Goal: Obtain resource: Download file/media

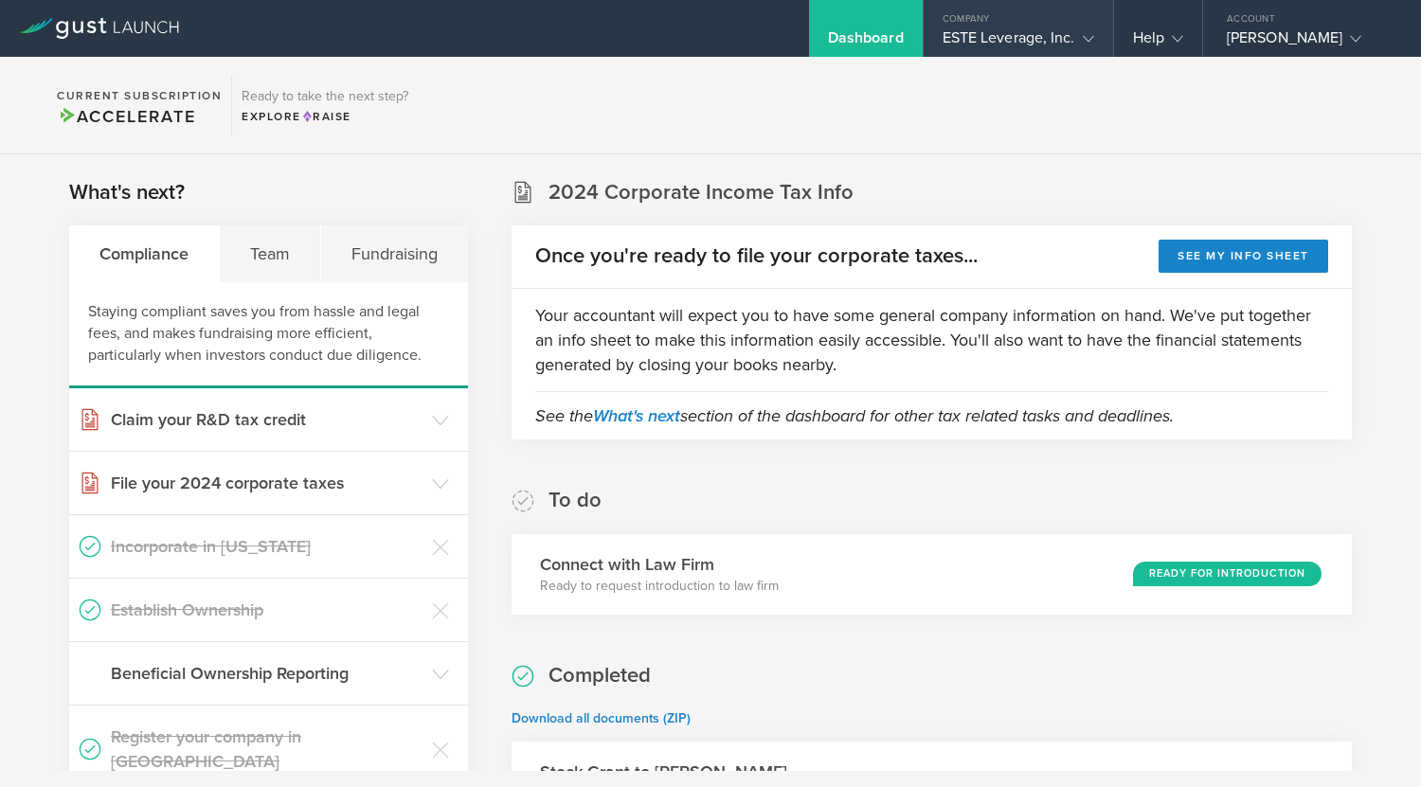
click at [1020, 42] on div "ESTE Leverage, Inc." at bounding box center [1019, 42] width 152 height 28
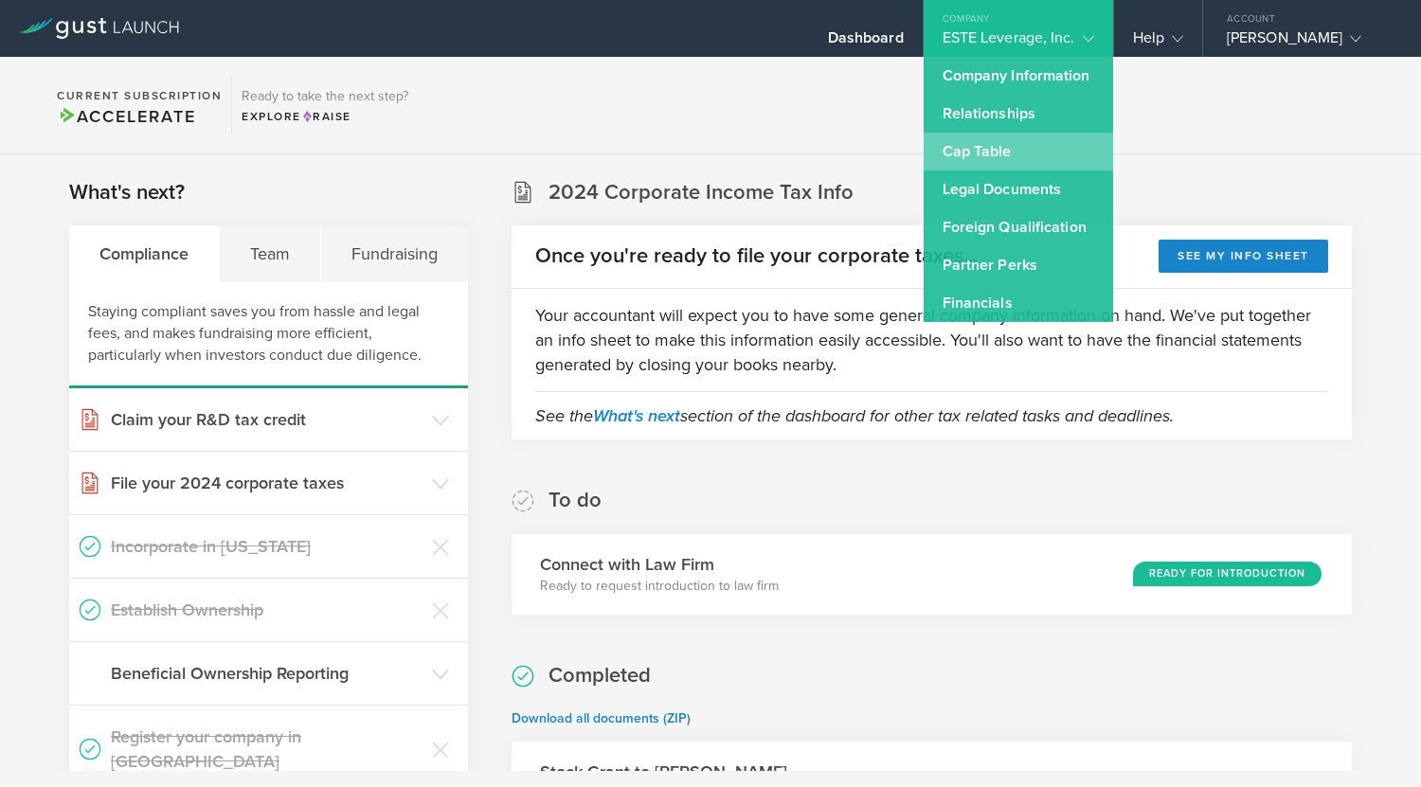
click at [1002, 148] on link "Cap Table" at bounding box center [1018, 152] width 189 height 38
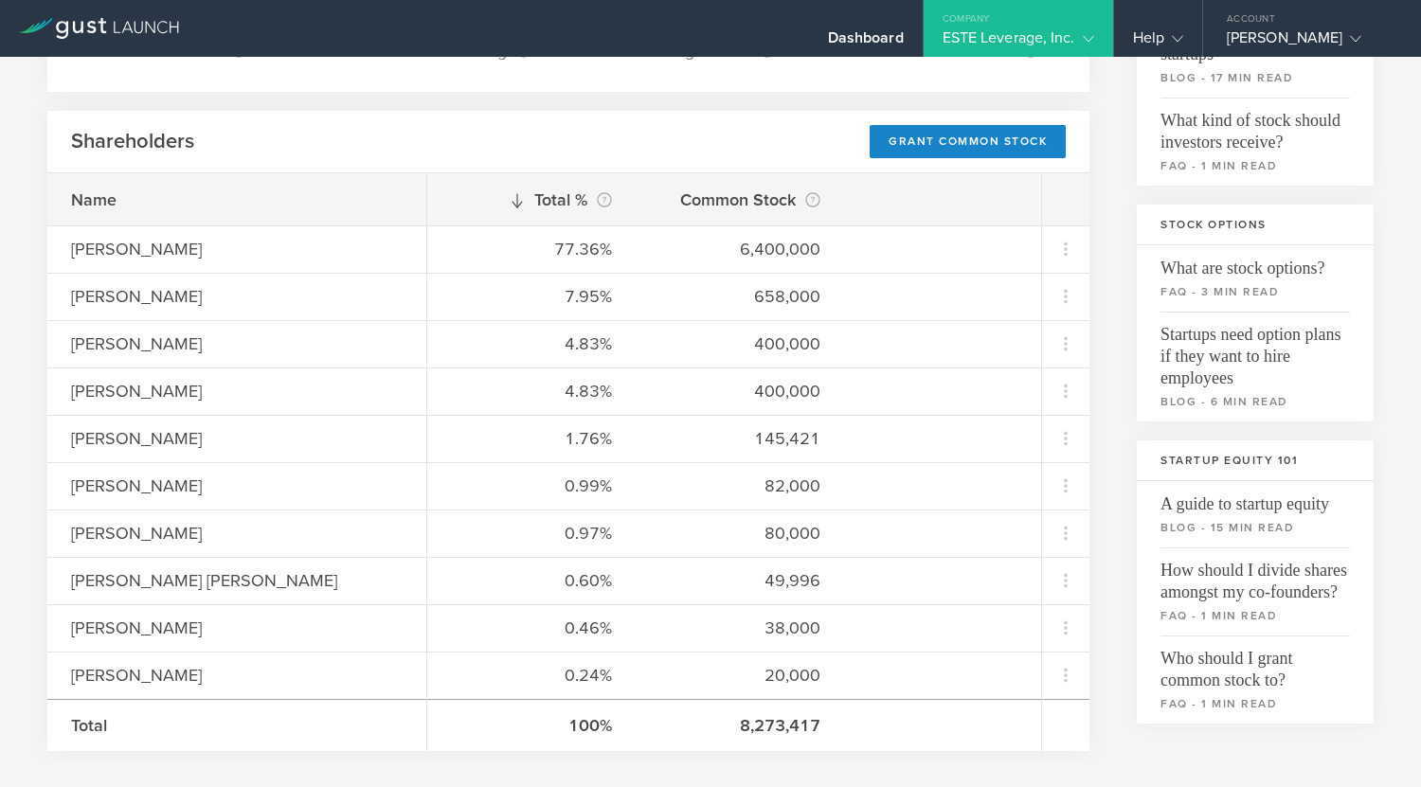
scroll to position [292, 0]
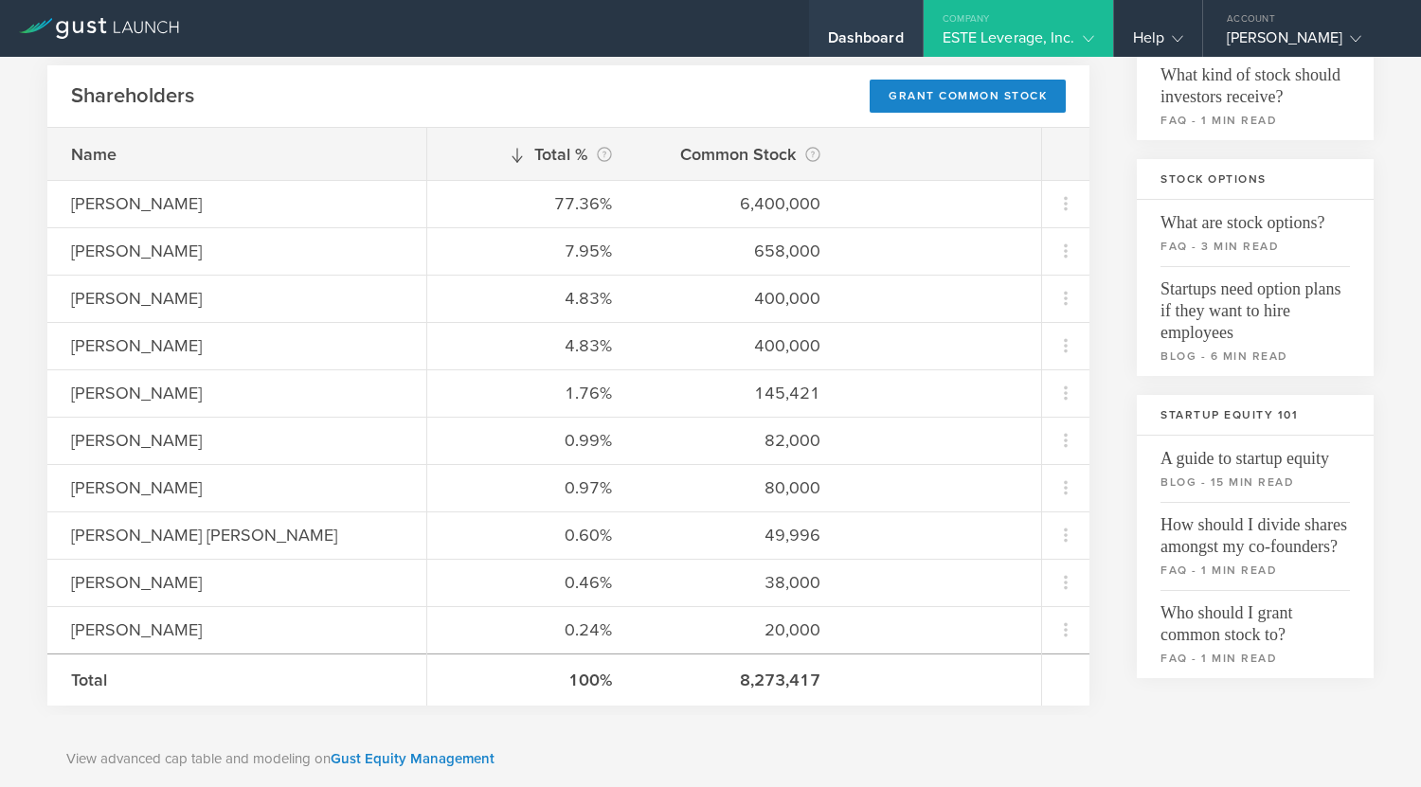
click at [873, 38] on div "Dashboard" at bounding box center [866, 42] width 76 height 28
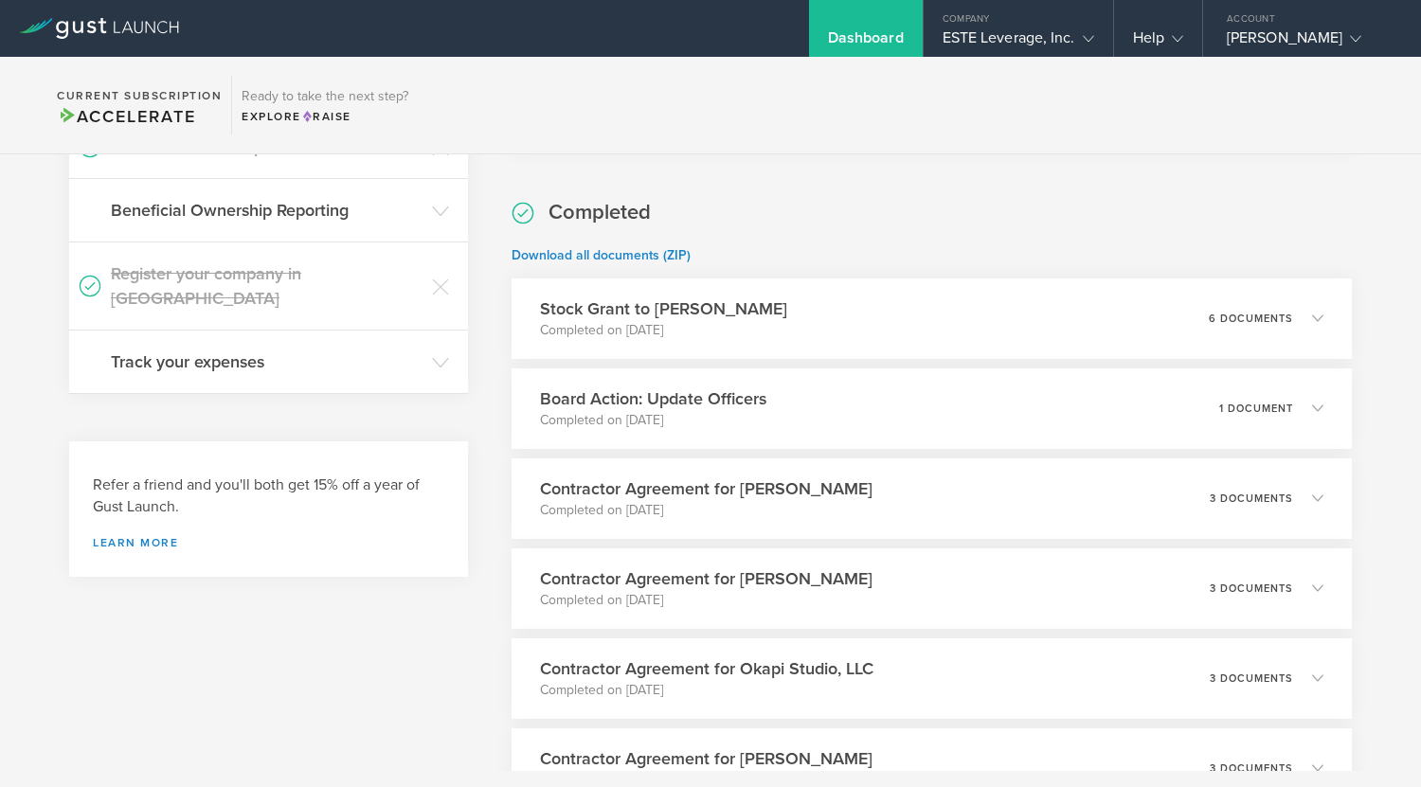
scroll to position [517, 0]
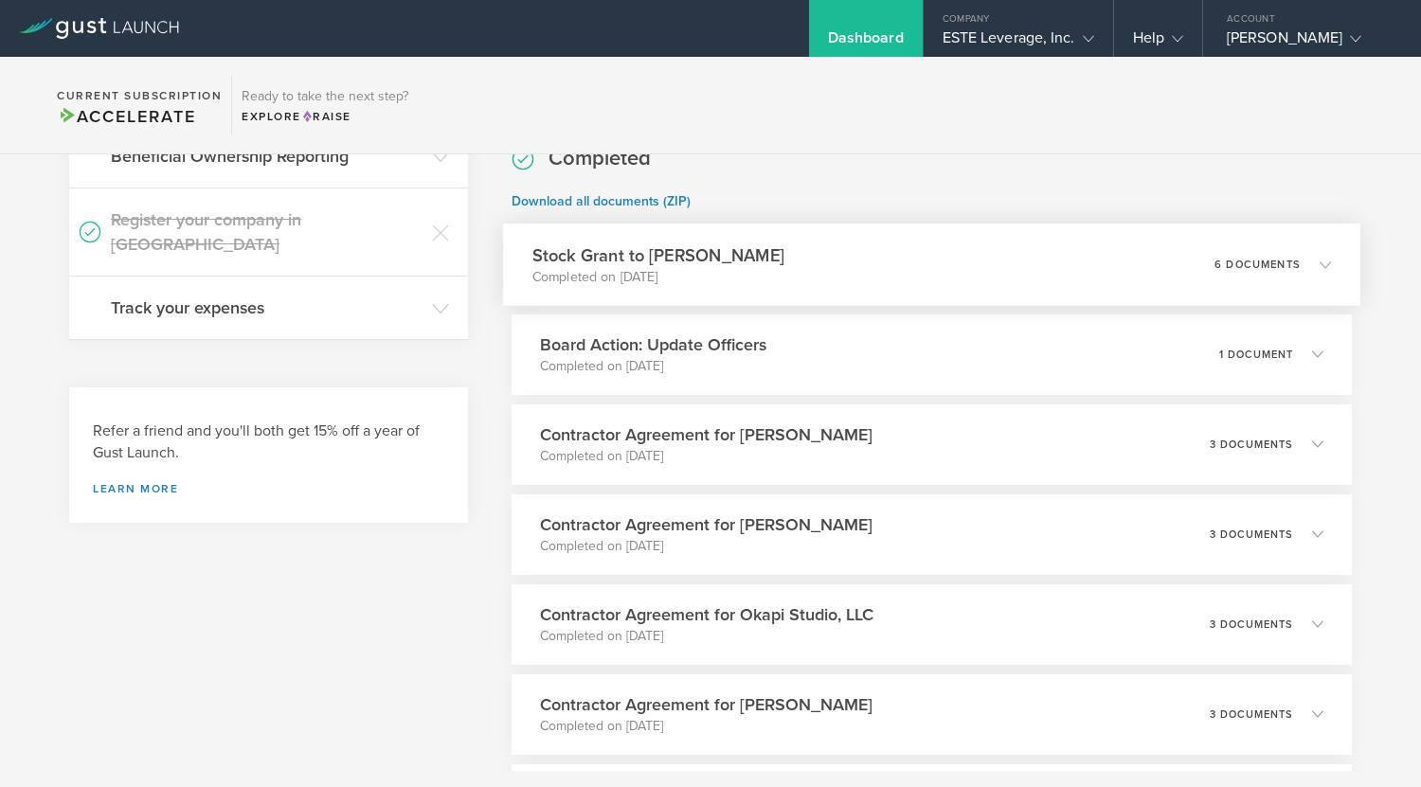
click at [1215, 255] on div "6 documents" at bounding box center [1273, 264] width 117 height 32
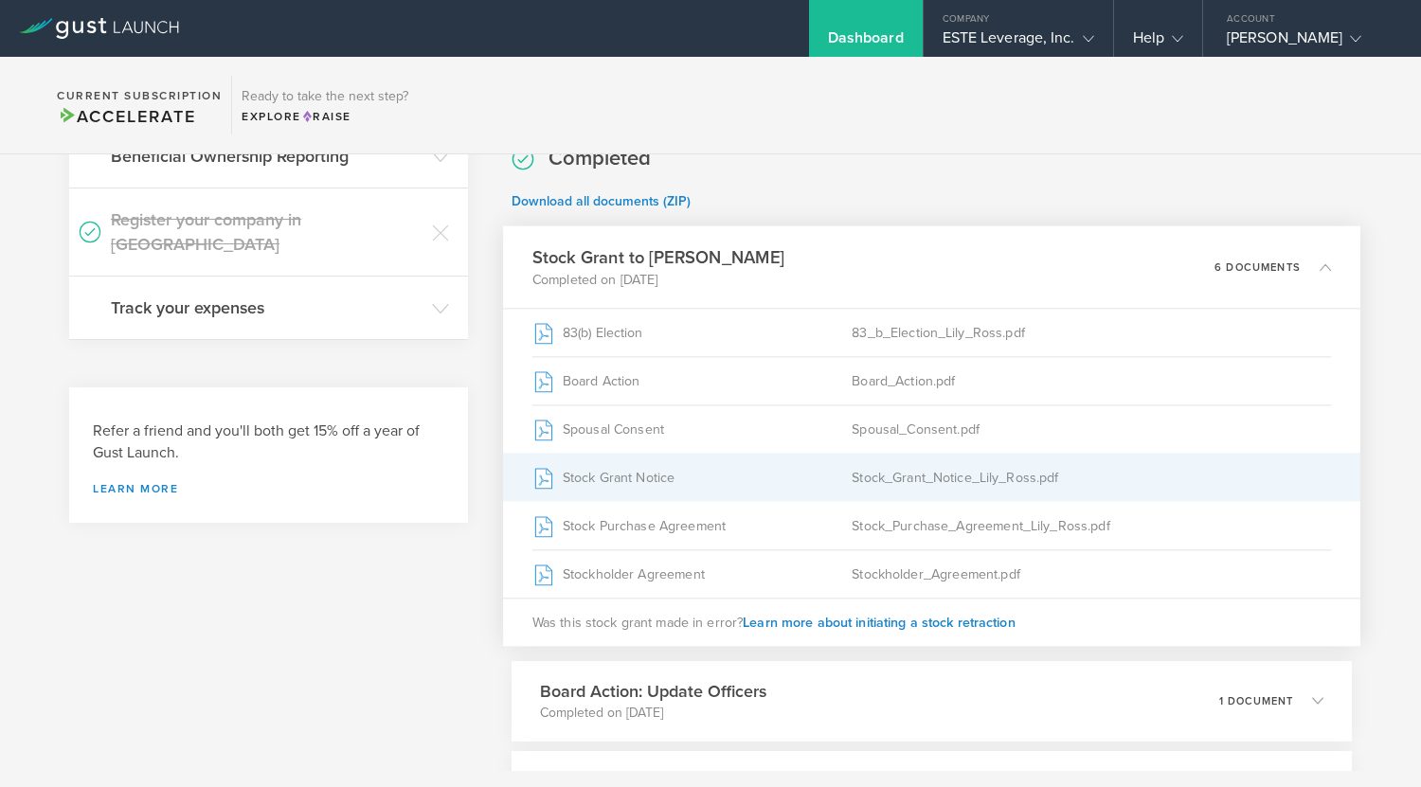
click at [773, 482] on div "Stock Grant Notice" at bounding box center [691, 477] width 320 height 47
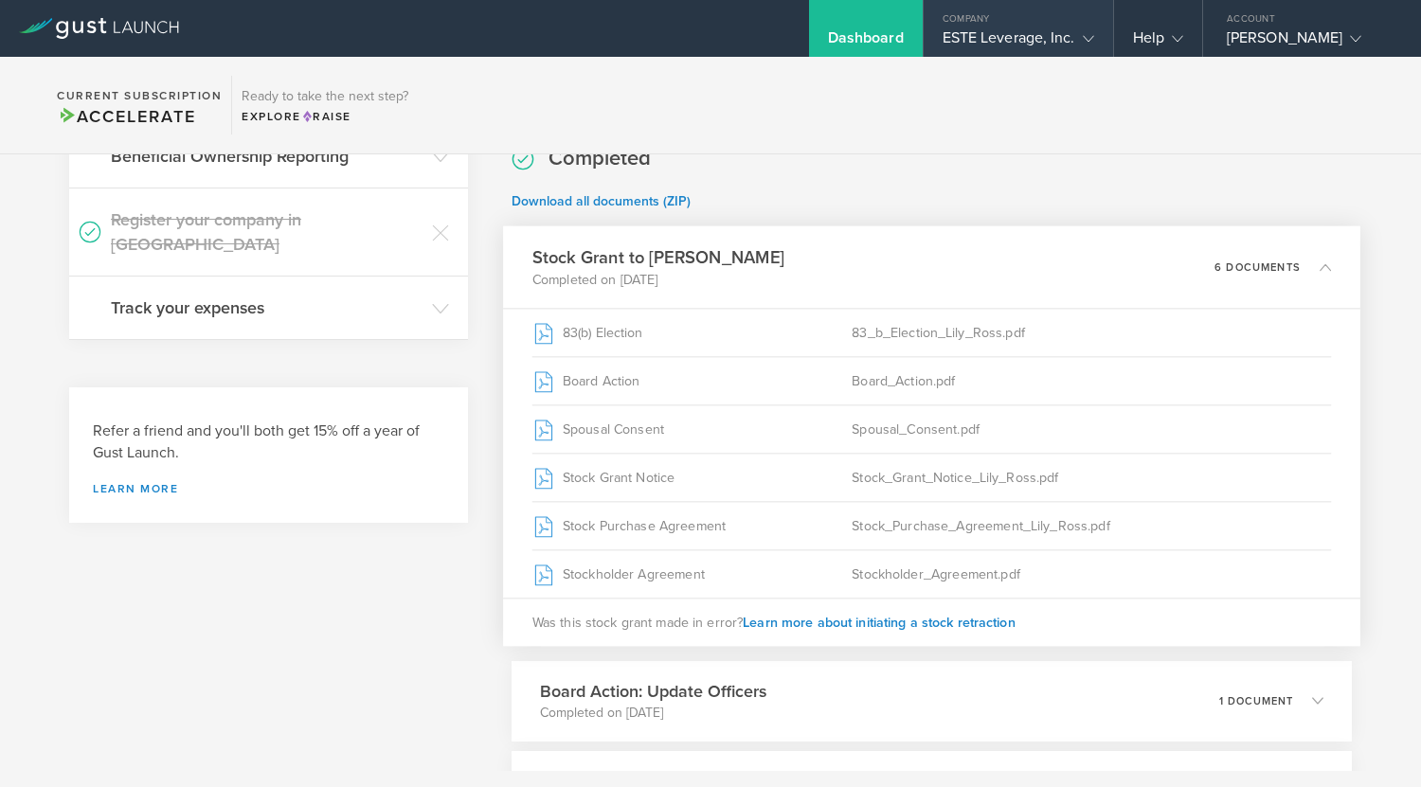
click at [985, 35] on div "ESTE Leverage, Inc." at bounding box center [1019, 42] width 152 height 28
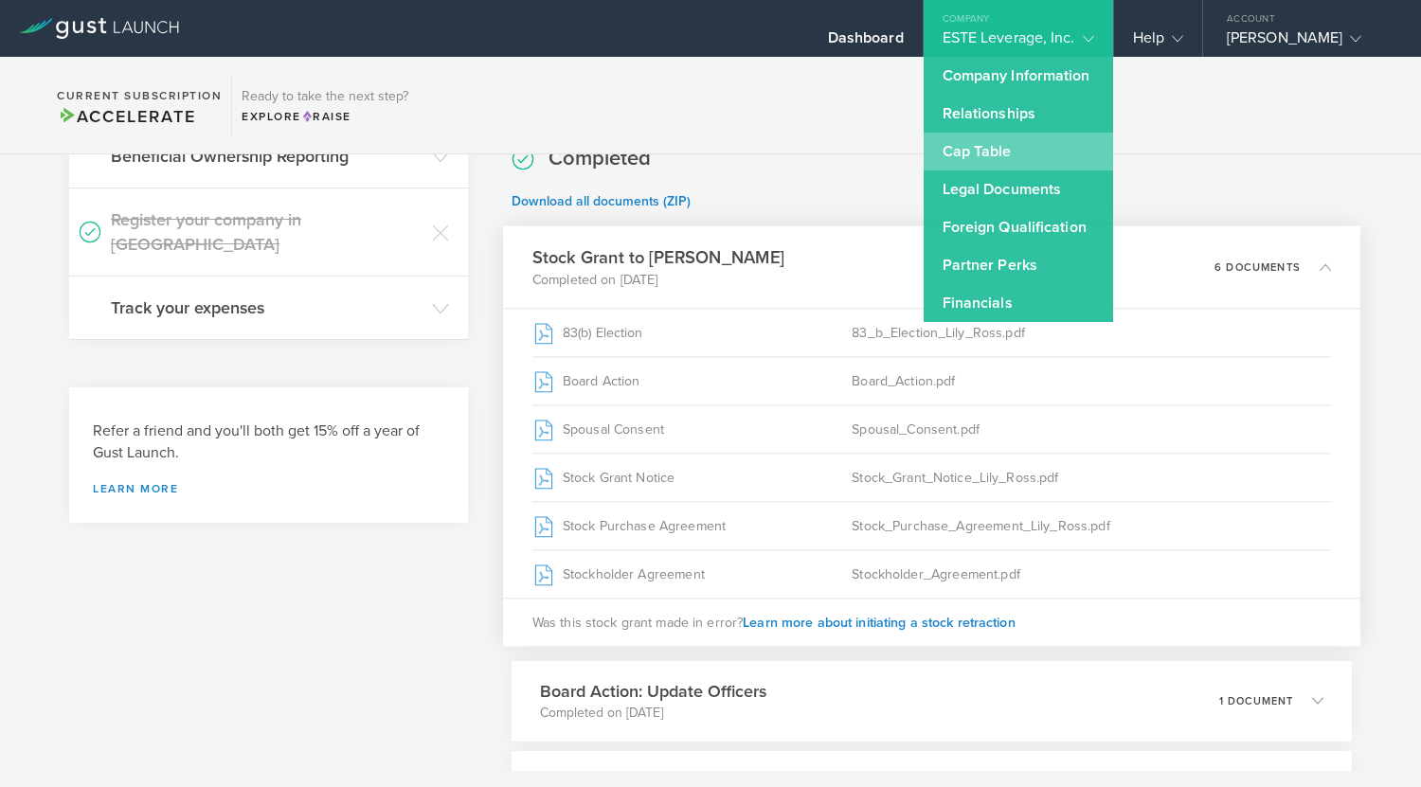
click at [968, 140] on link "Cap Table" at bounding box center [1018, 152] width 189 height 38
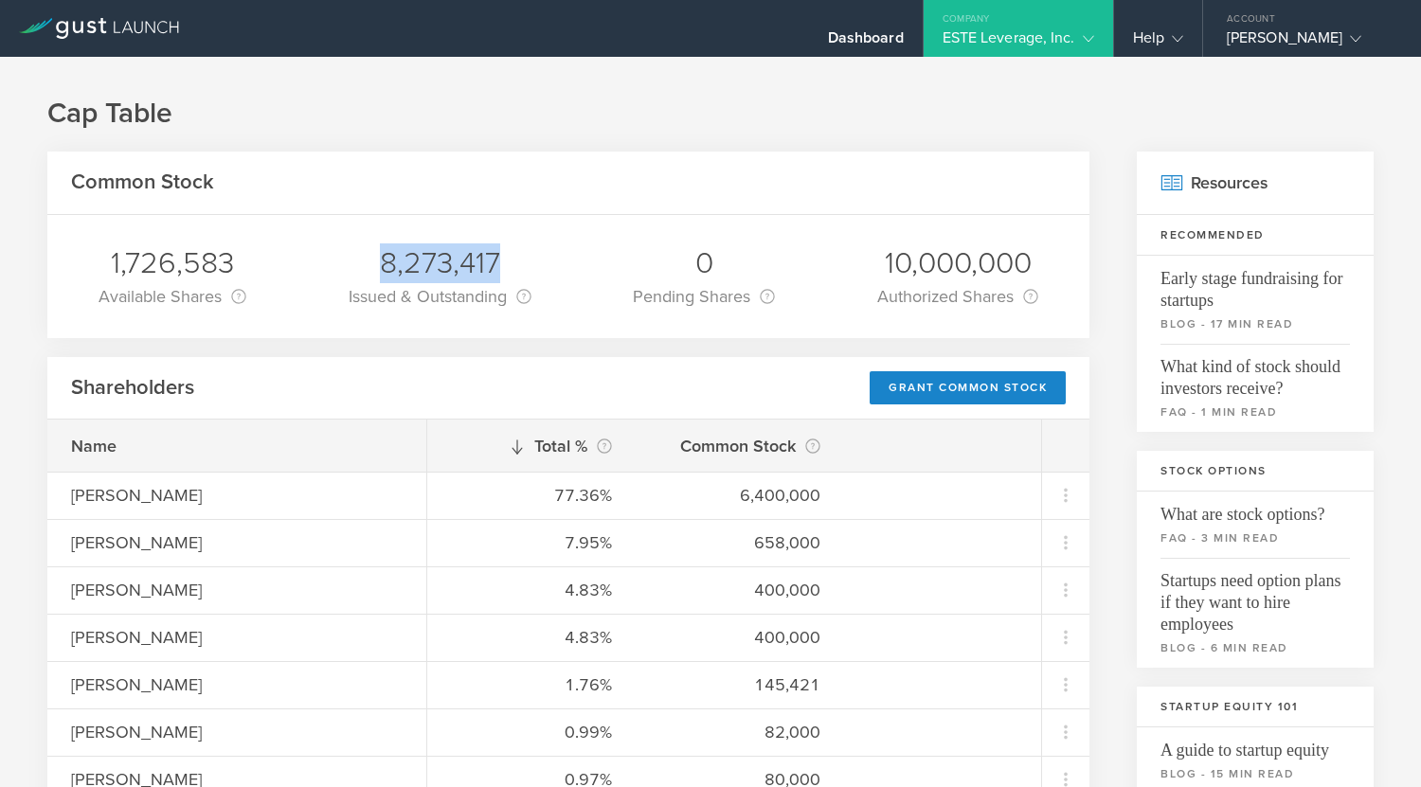
drag, startPoint x: 369, startPoint y: 272, endPoint x: 501, endPoint y: 271, distance: 131.7
click at [501, 271] on div "8,273,417" at bounding box center [440, 263] width 183 height 40
copy div "8,273,417"
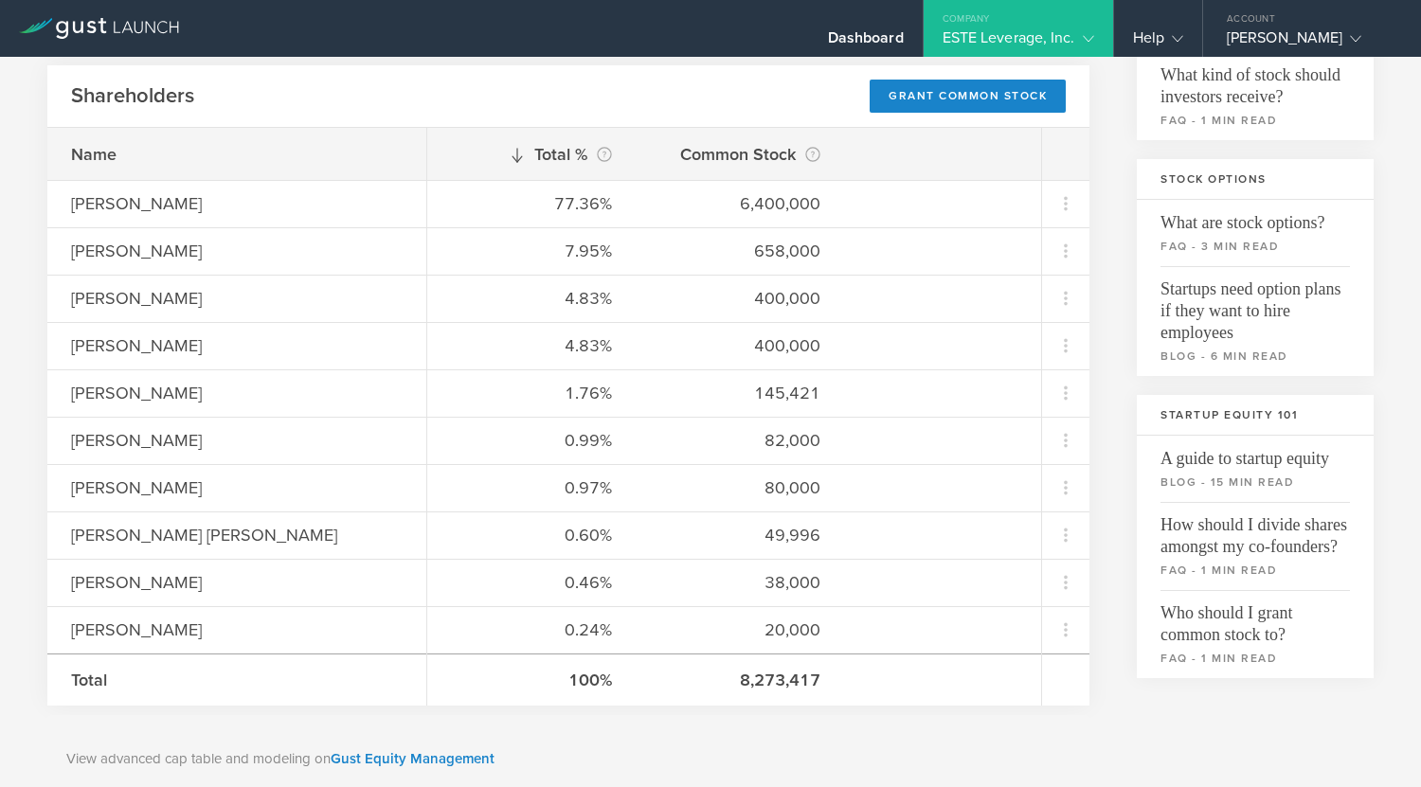
scroll to position [291, 0]
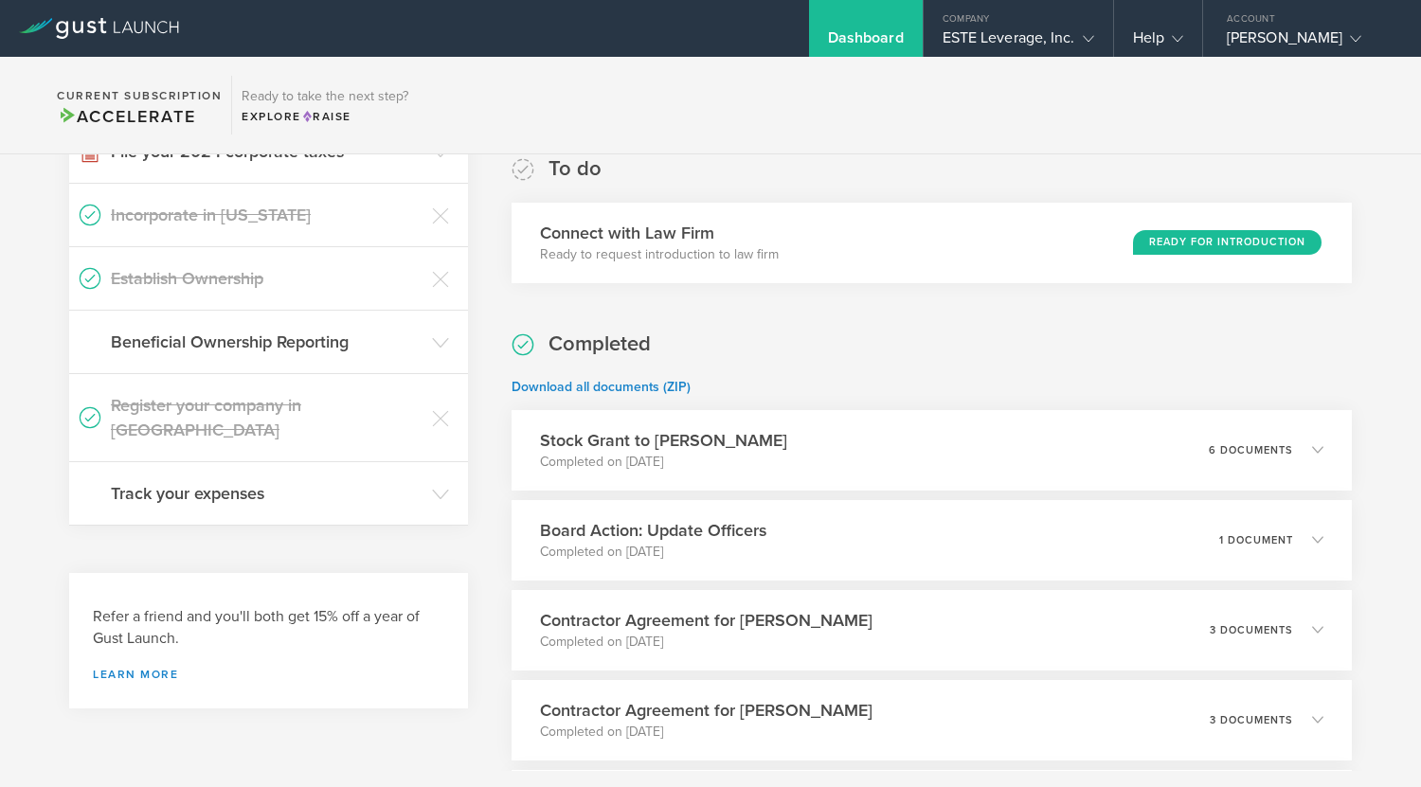
scroll to position [386, 0]
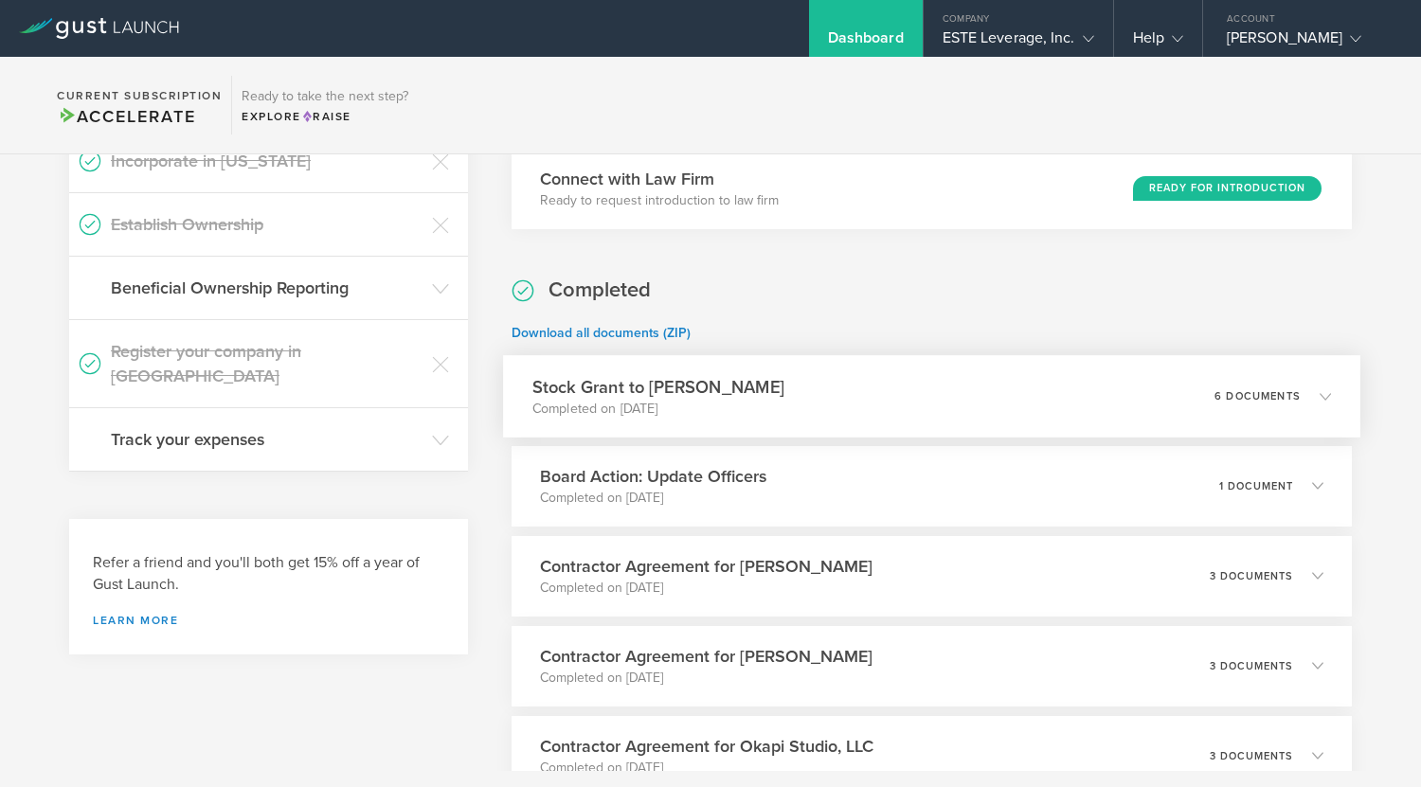
click at [1320, 399] on icon at bounding box center [1325, 395] width 11 height 11
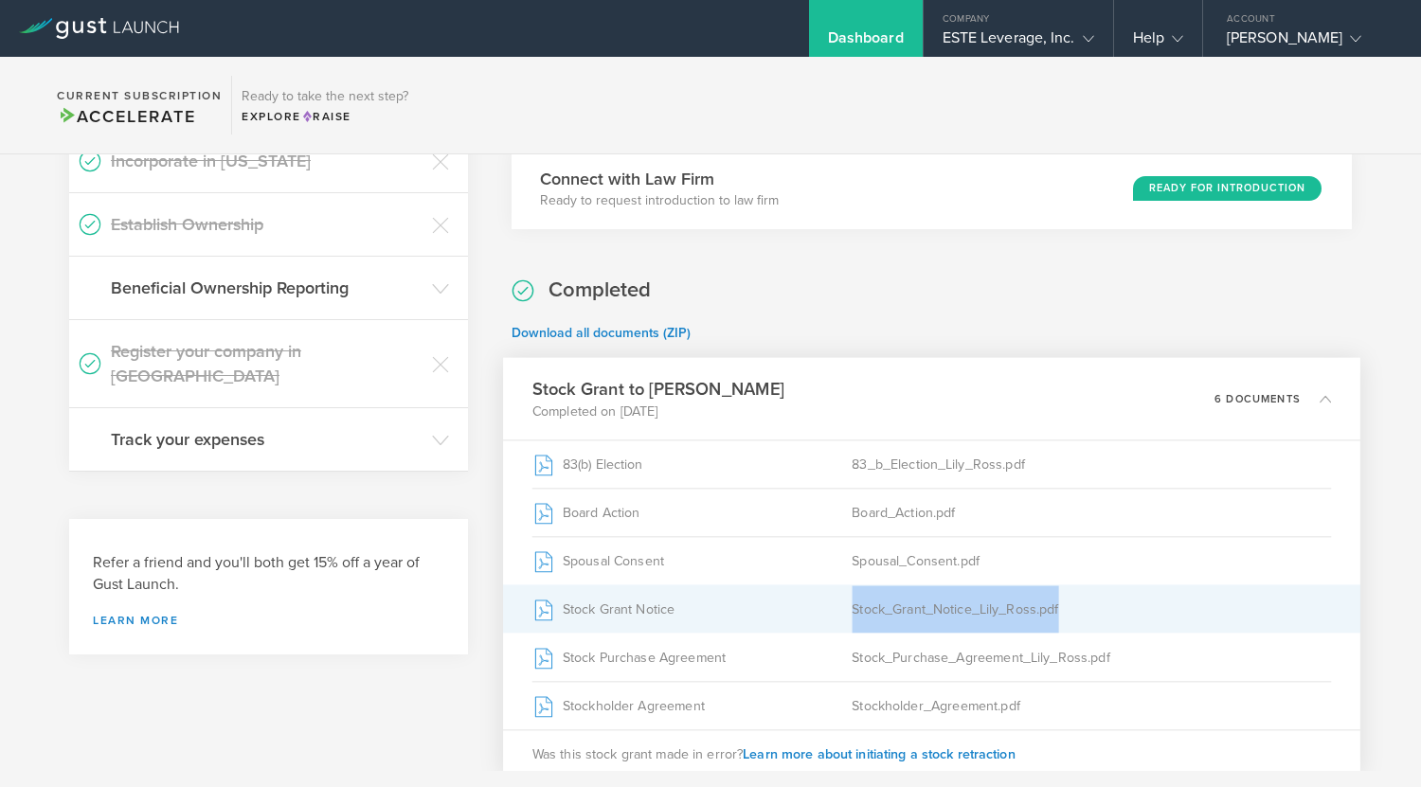
drag, startPoint x: 831, startPoint y: 616, endPoint x: 1050, endPoint y: 627, distance: 219.1
click at [1050, 627] on div "Stock Grant Notice Stock_Grant_Notice_Lily_Ross.pdf" at bounding box center [931, 609] width 800 height 48
click at [1033, 603] on div "Stock_Grant_Notice_Lily_Ross.pdf" at bounding box center [1091, 608] width 479 height 47
drag, startPoint x: 1192, startPoint y: 609, endPoint x: 842, endPoint y: 624, distance: 349.9
click at [842, 624] on div "Stock Grant Notice Stock_Grant_Notice_Lily_Ross.pdf" at bounding box center [931, 609] width 800 height 48
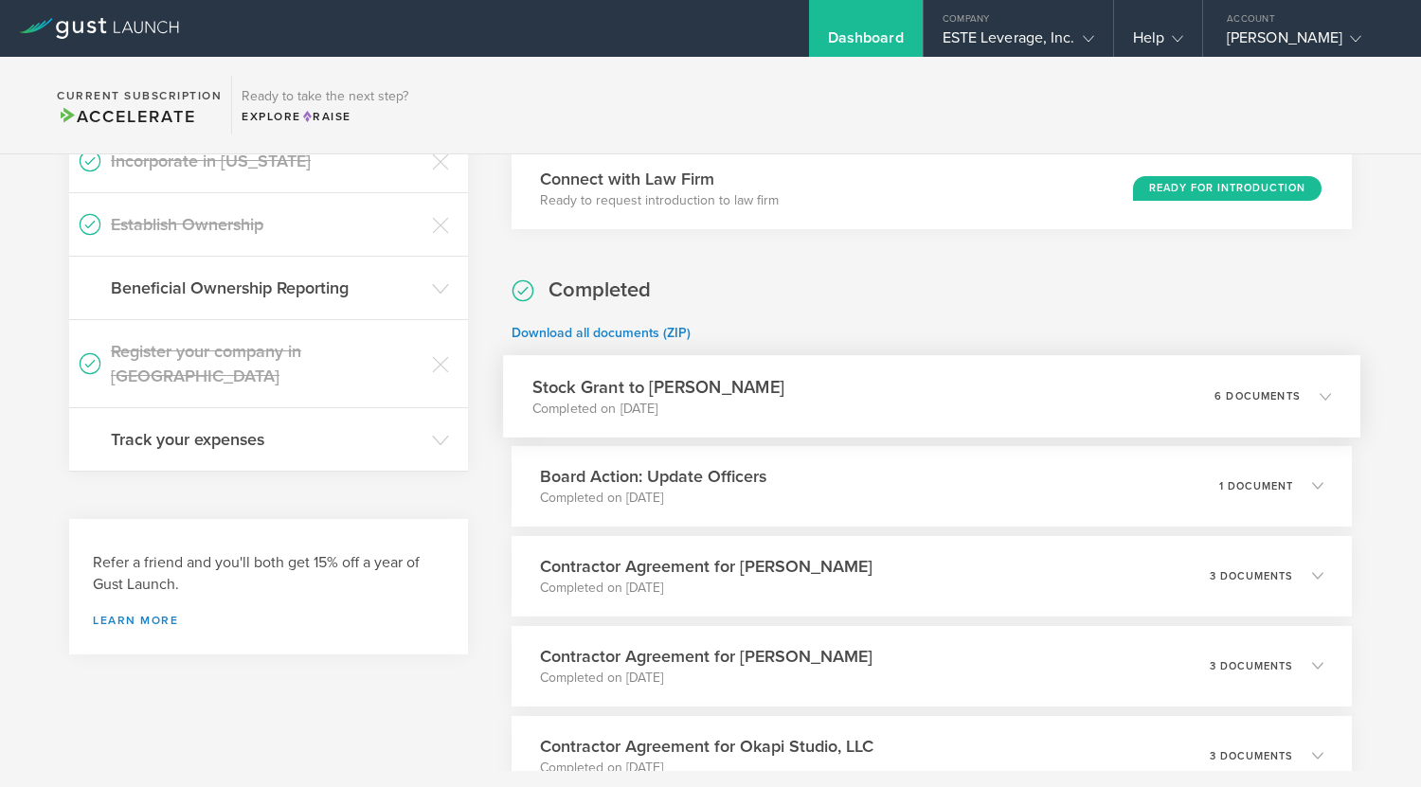
click at [1301, 400] on icon at bounding box center [1316, 395] width 31 height 17
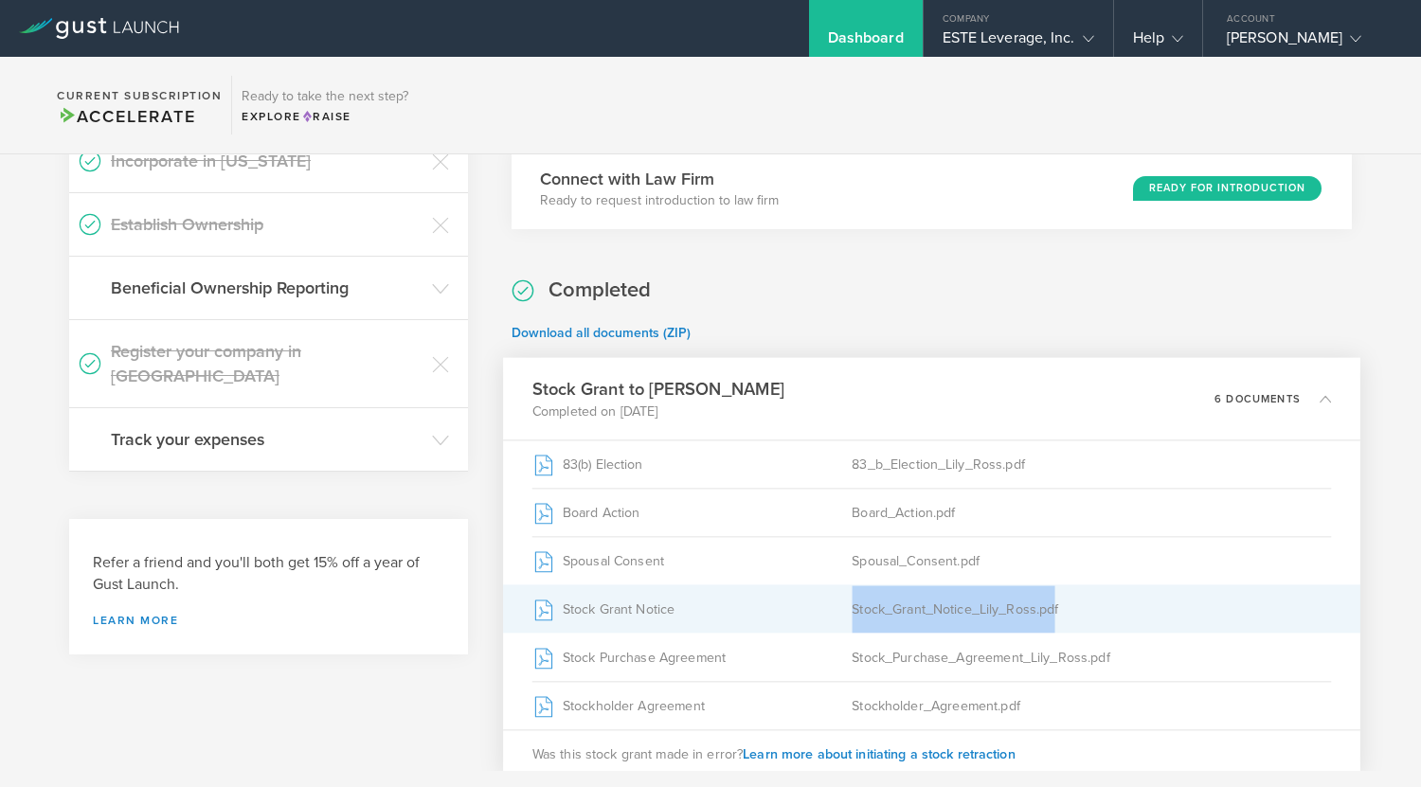
drag, startPoint x: 817, startPoint y: 612, endPoint x: 1045, endPoint y: 623, distance: 228.6
click at [1045, 623] on div "Stock Grant Notice Stock_Grant_Notice_Lily_Ross.pdf" at bounding box center [931, 609] width 800 height 48
click at [941, 612] on div "Stock_Grant_Notice_Lily_Ross.pdf" at bounding box center [1091, 608] width 479 height 47
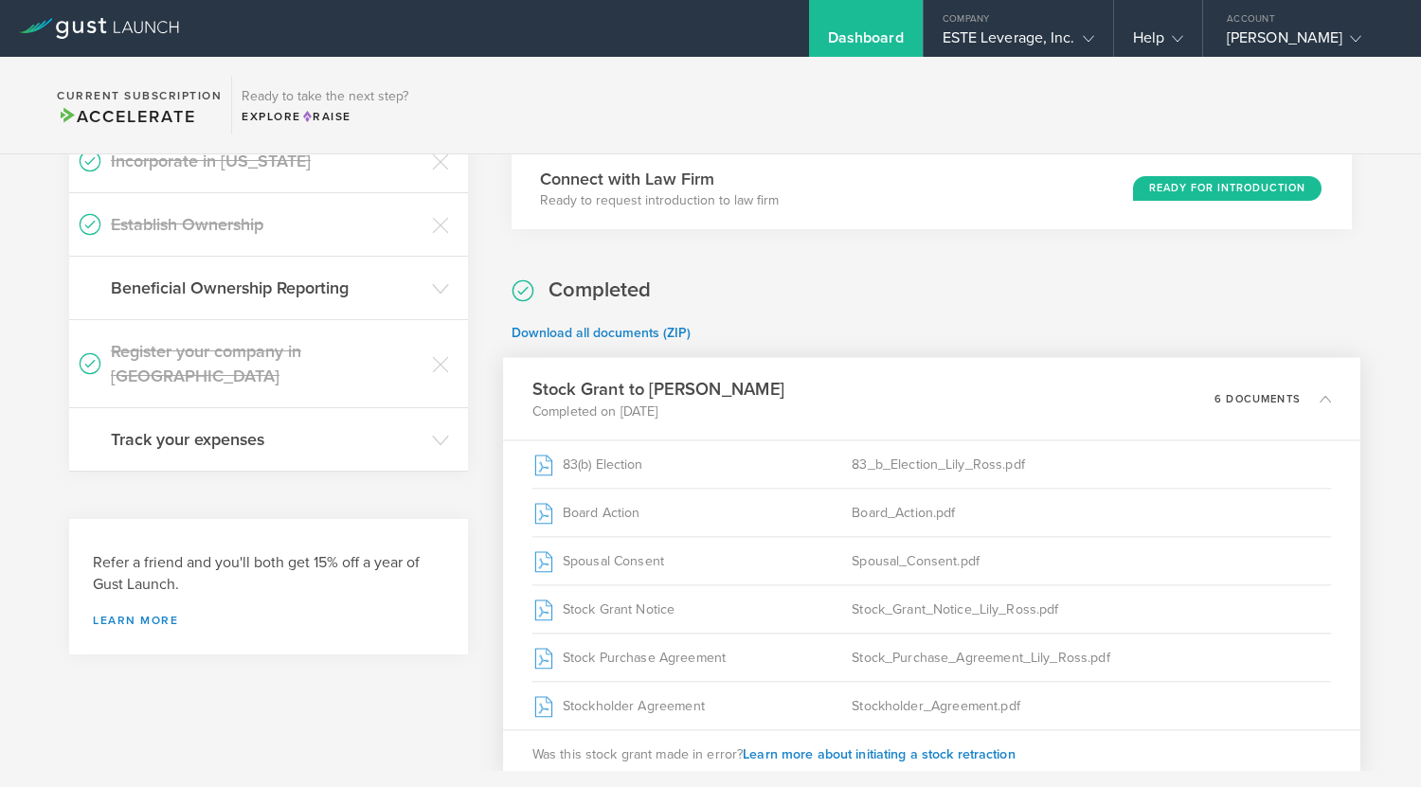
scroll to position [0, 0]
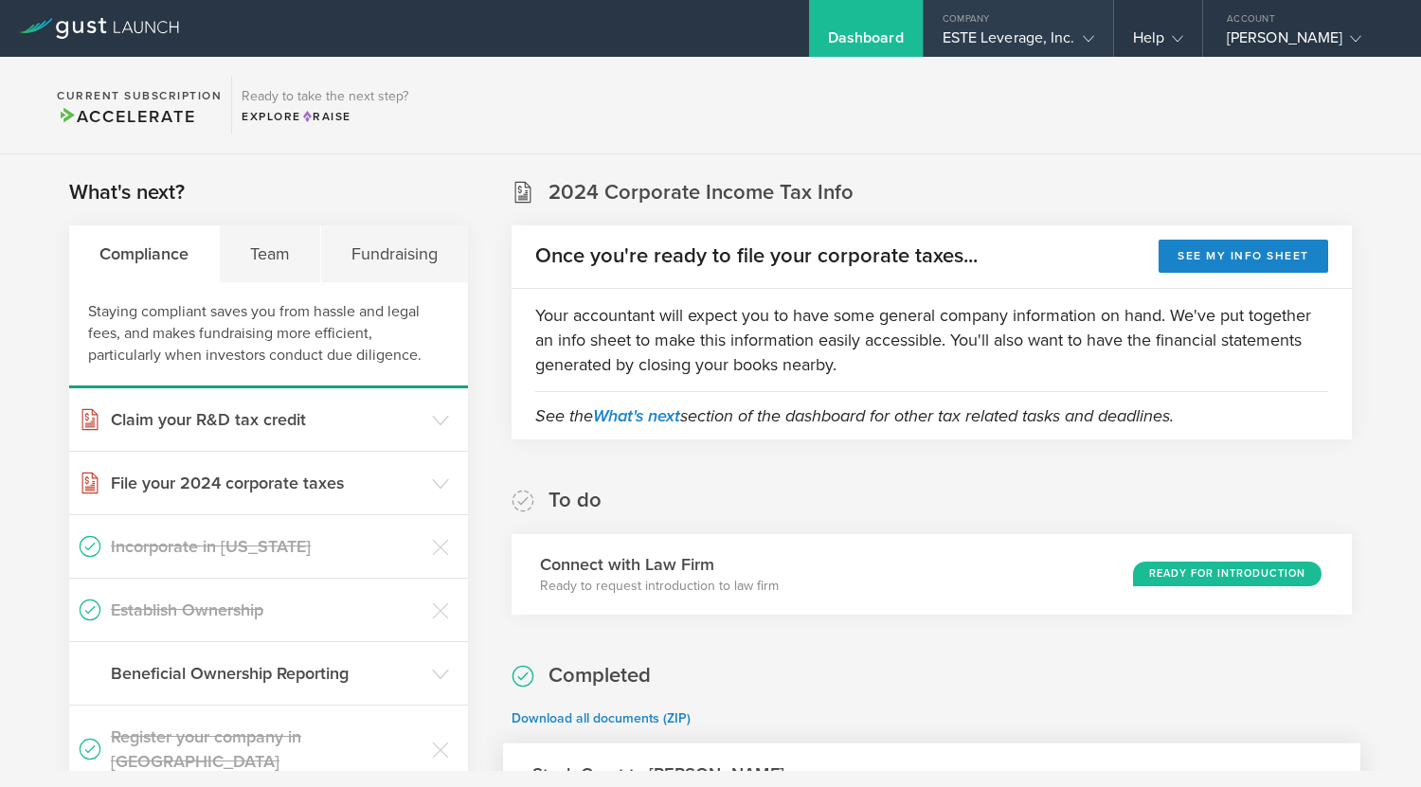
click at [953, 35] on div "ESTE Leverage, Inc." at bounding box center [1019, 42] width 152 height 28
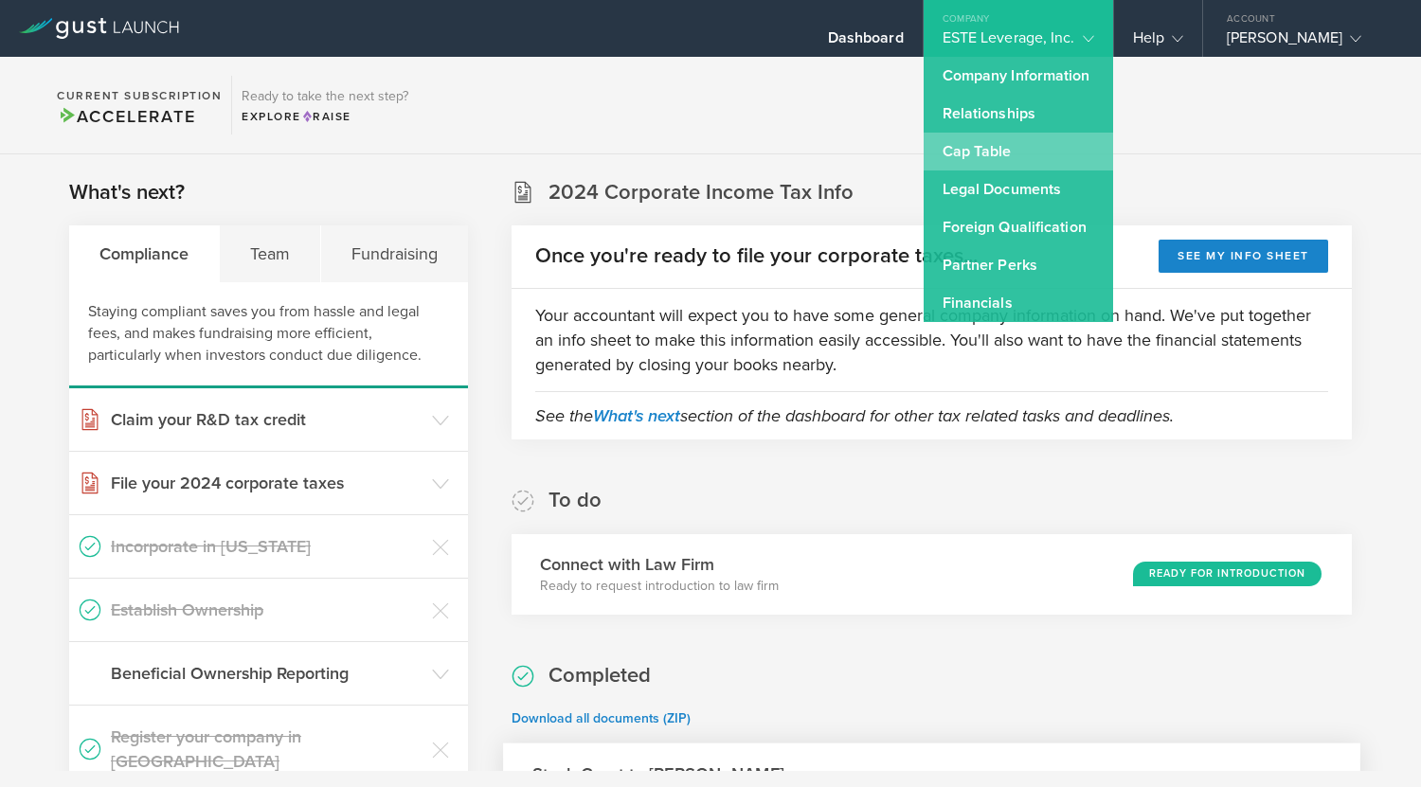
click at [997, 146] on link "Cap Table" at bounding box center [1018, 152] width 189 height 38
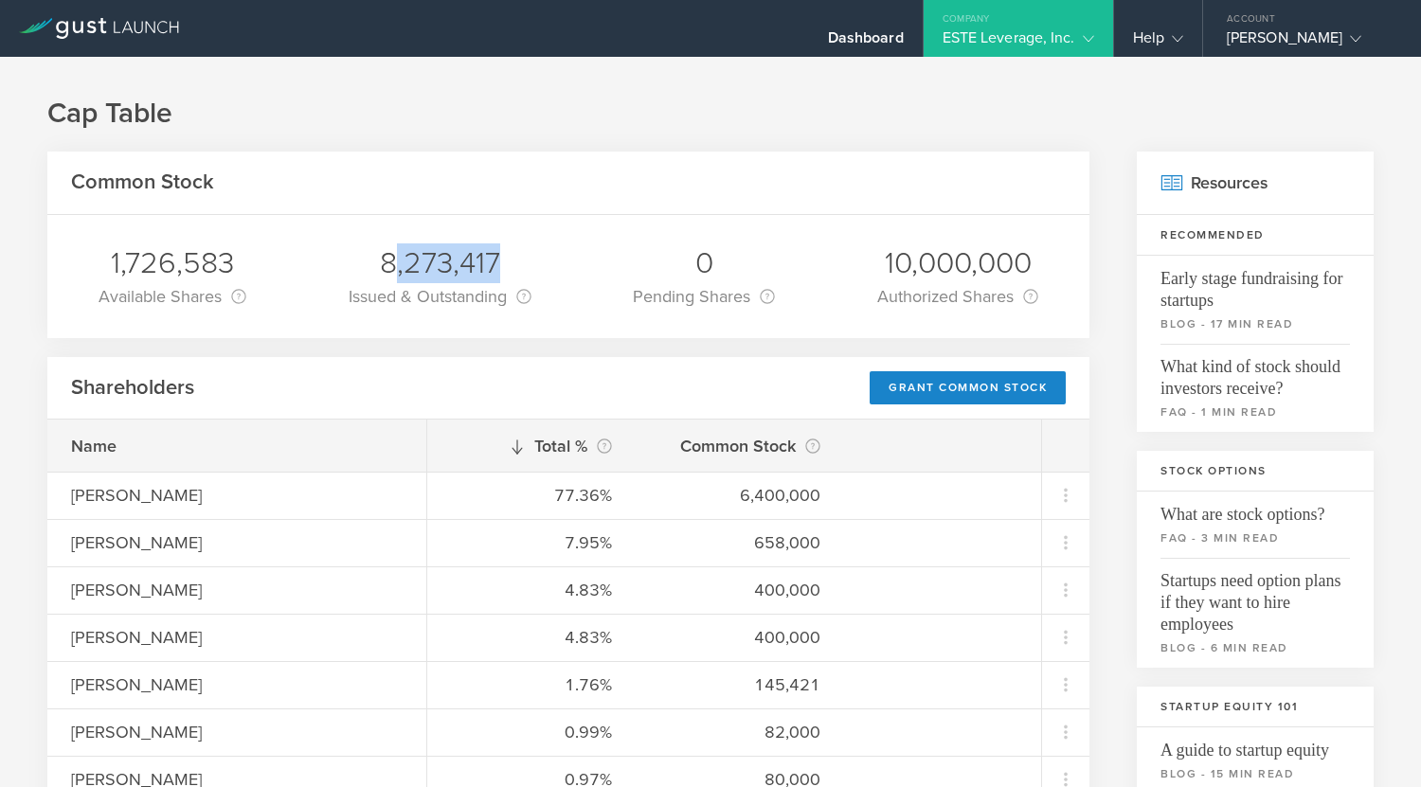
drag, startPoint x: 415, startPoint y: 262, endPoint x: 528, endPoint y: 265, distance: 112.8
click at [531, 265] on div "8,273,417 Issued & Outstanding This is the number of shares that are currently …" at bounding box center [439, 276] width 211 height 123
click at [360, 253] on div "8,273,417" at bounding box center [440, 263] width 183 height 40
drag, startPoint x: 373, startPoint y: 257, endPoint x: 503, endPoint y: 267, distance: 130.2
click at [503, 267] on div "8,273,417" at bounding box center [440, 263] width 183 height 40
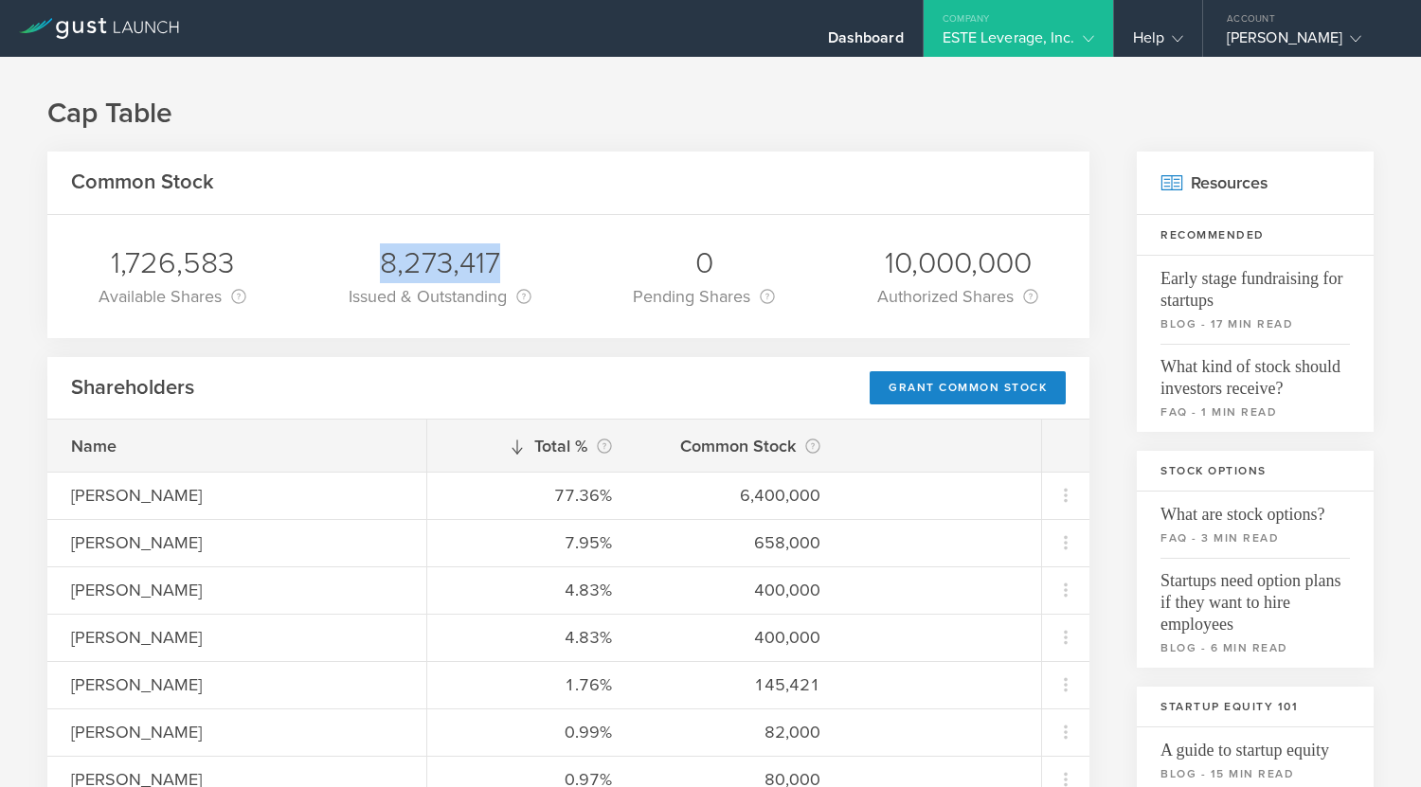
copy div "8,273,417"
